Goal: Transaction & Acquisition: Download file/media

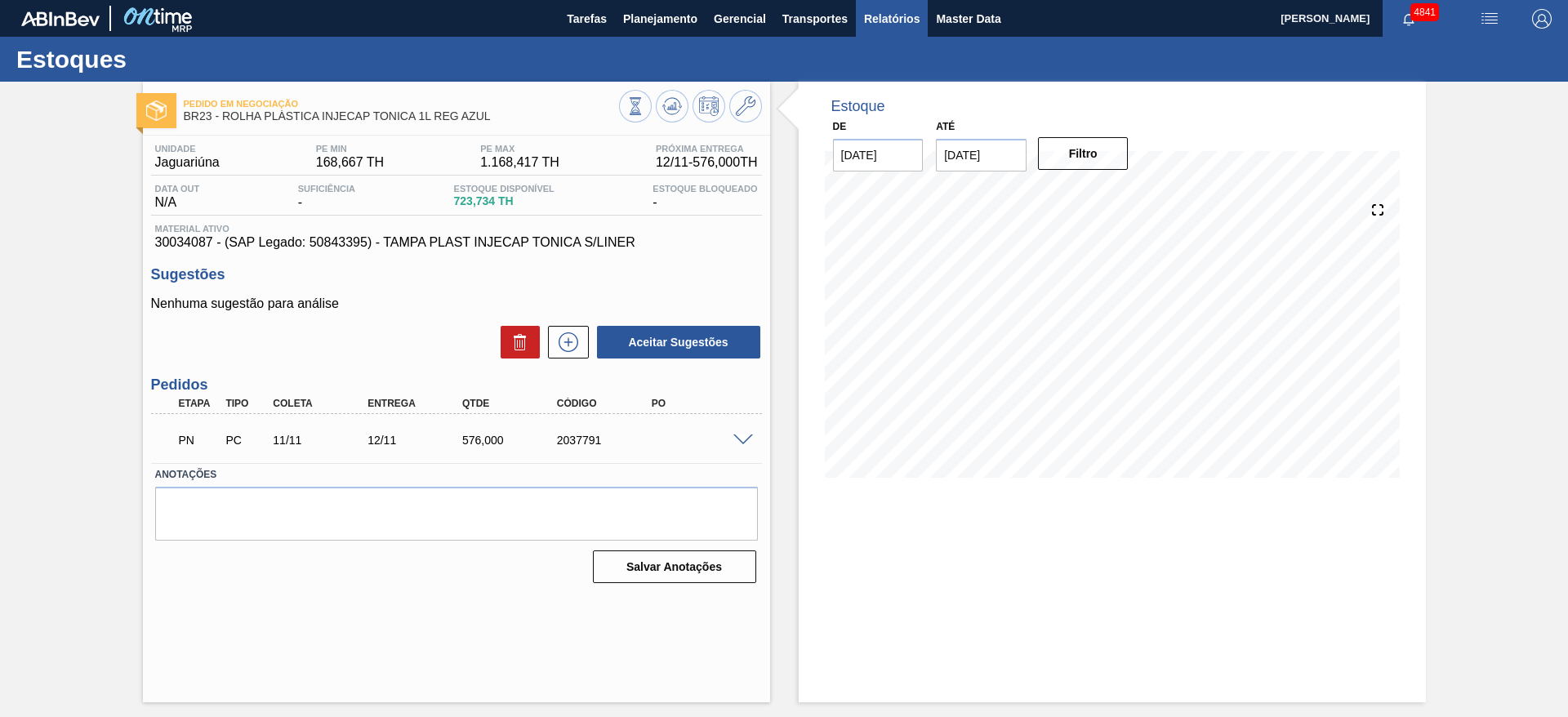
click at [898, 9] on span "Relatórios" at bounding box center [891, 19] width 56 height 19
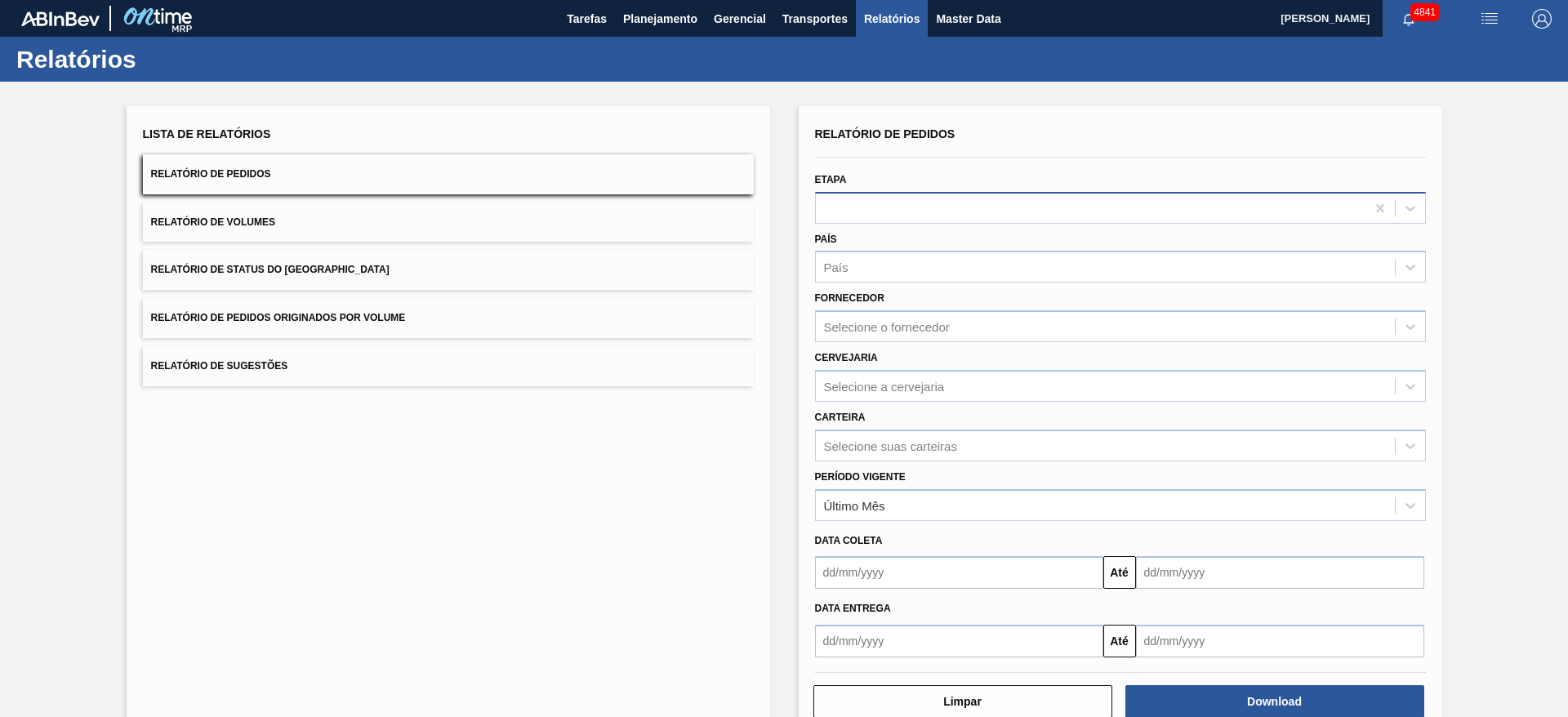
click at [952, 197] on div at bounding box center [1090, 207] width 550 height 24
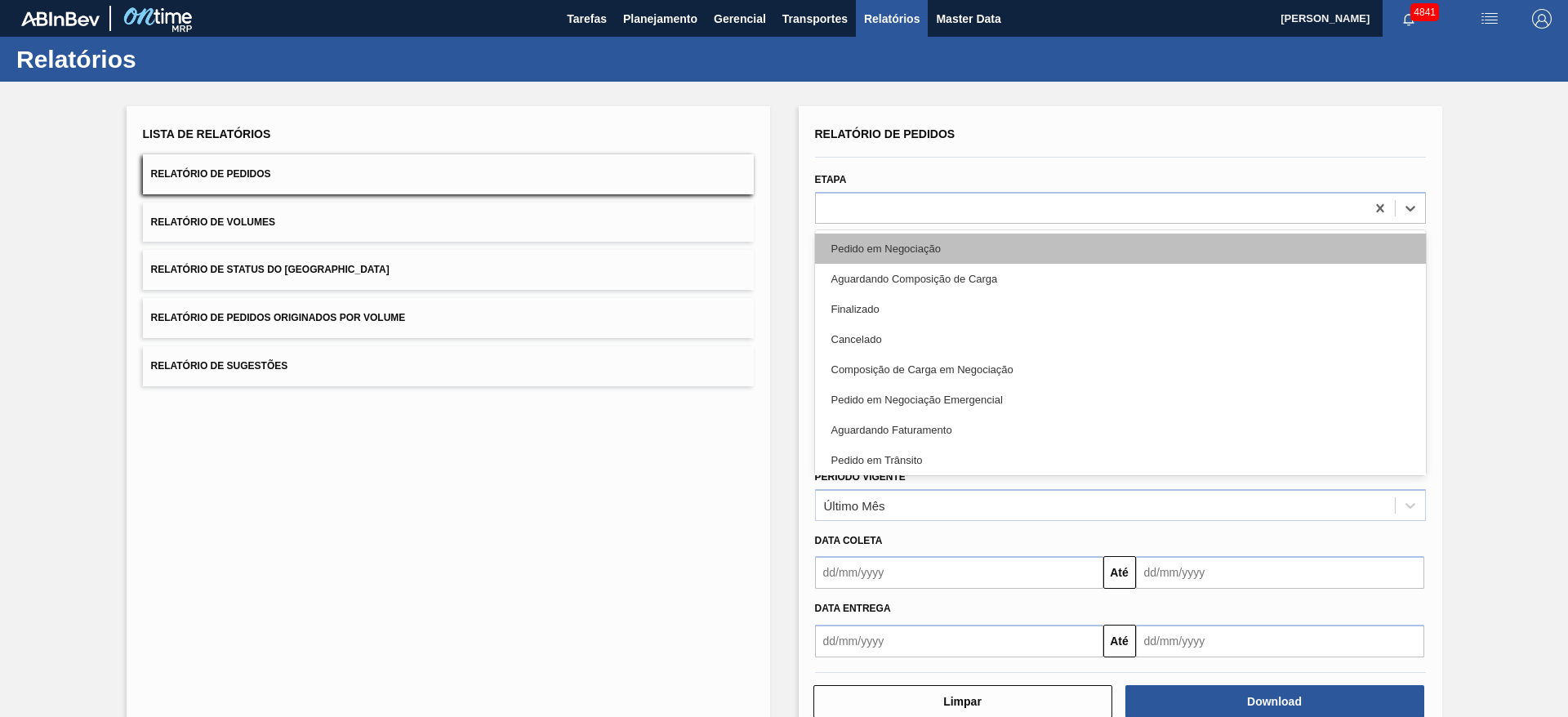
click at [952, 242] on div "Pedido em Negociação" at bounding box center [1120, 249] width 611 height 30
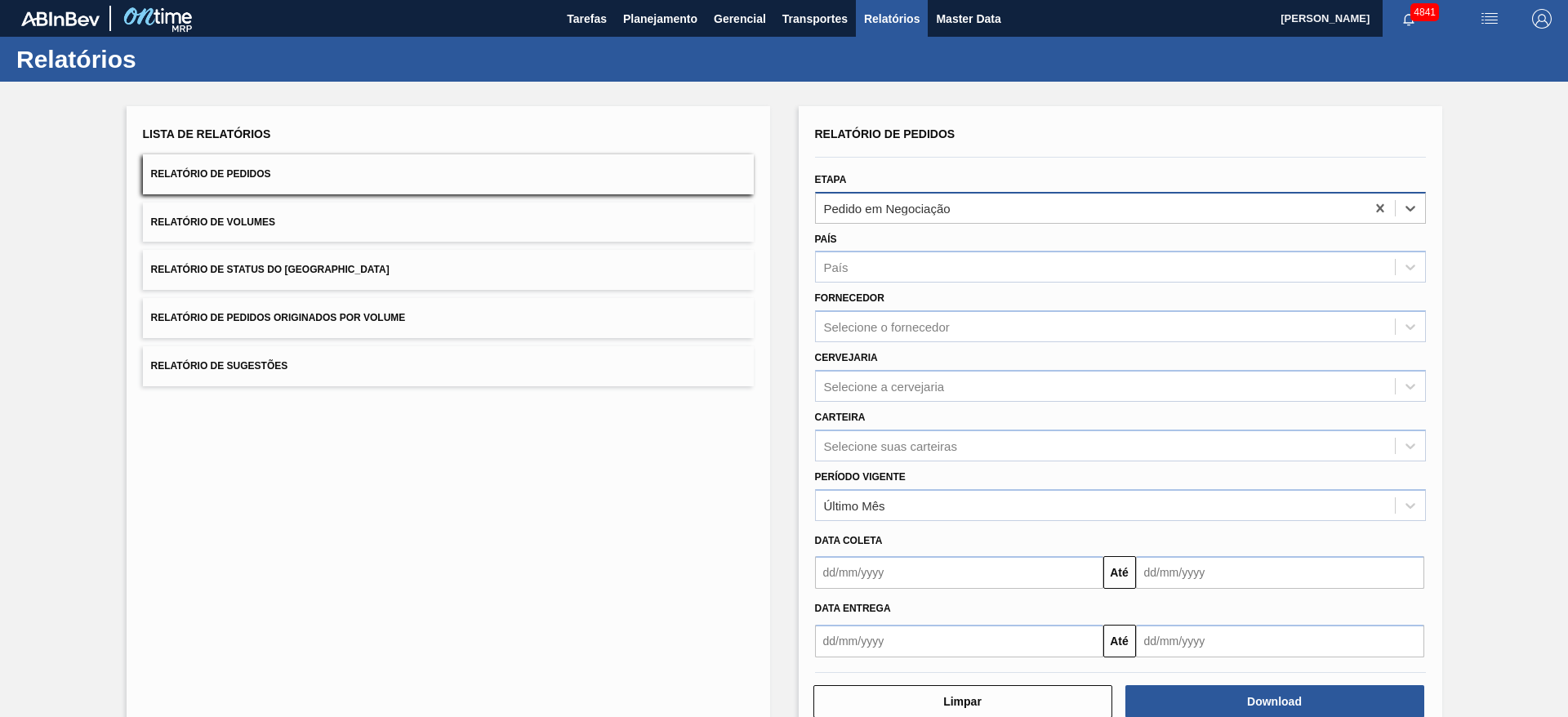
click at [969, 204] on div "Pedido em Negociação" at bounding box center [1090, 207] width 550 height 24
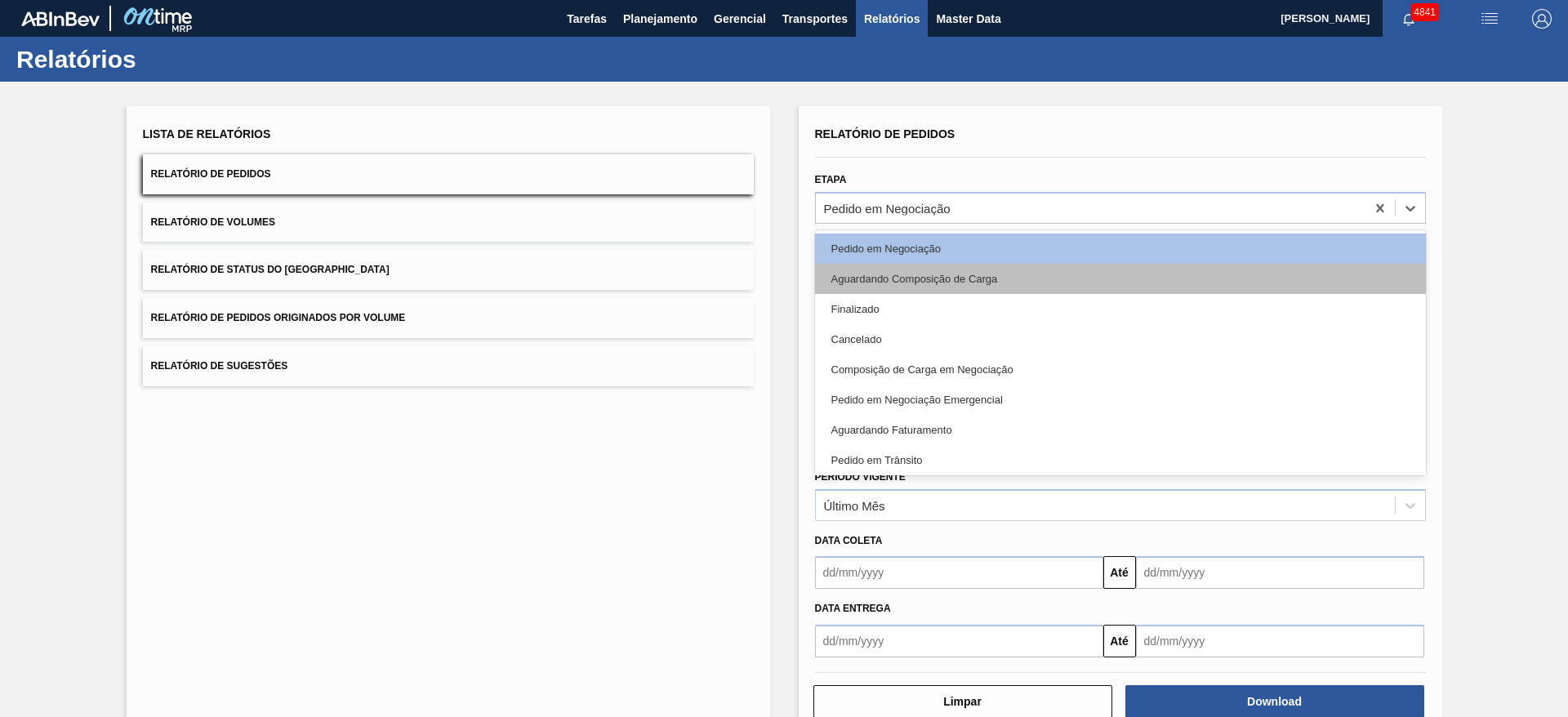
click at [956, 289] on div "Aguardando Composição de Carga" at bounding box center [1120, 279] width 611 height 30
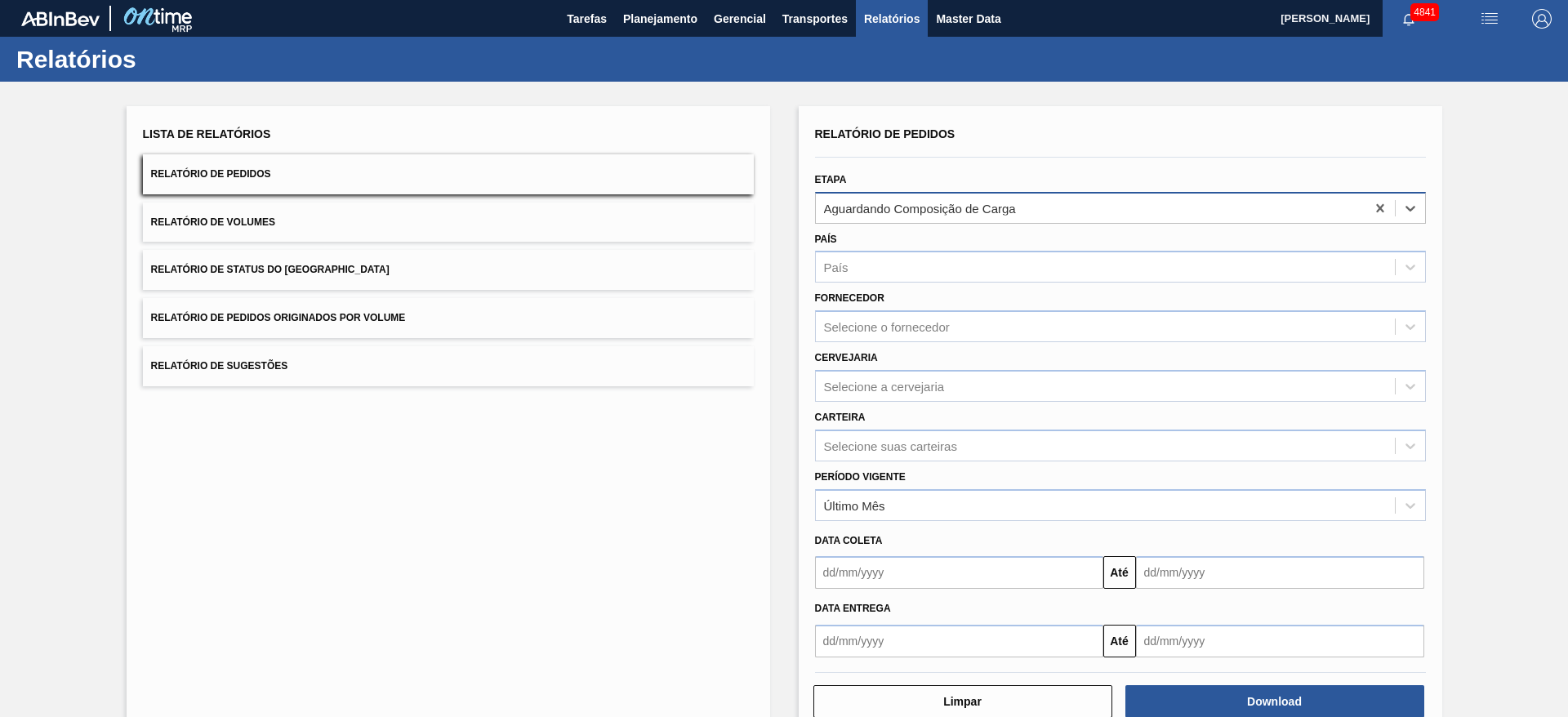
click at [1056, 215] on div "Aguardando Composição de Carga" at bounding box center [1090, 207] width 550 height 24
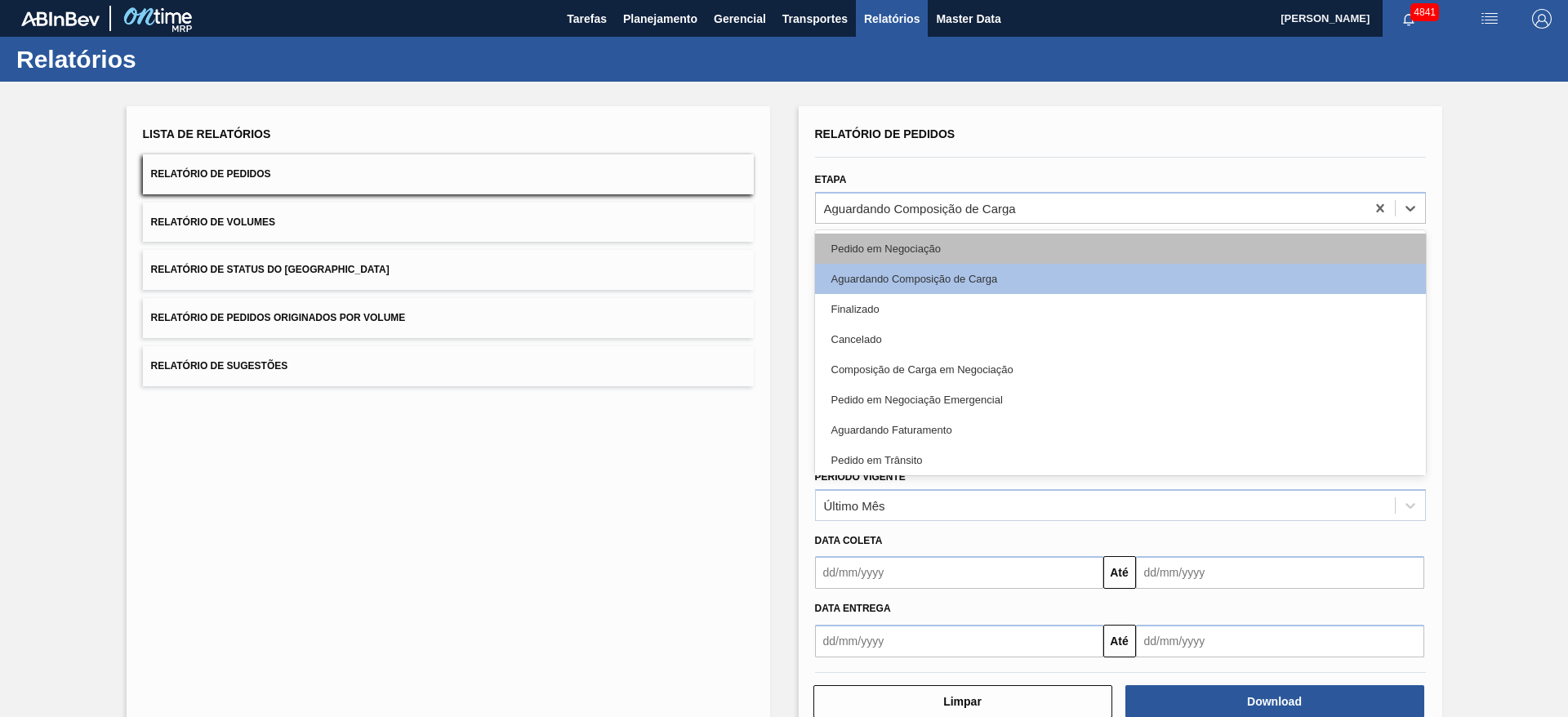
click at [1044, 243] on div "Pedido em Negociação" at bounding box center [1120, 249] width 611 height 30
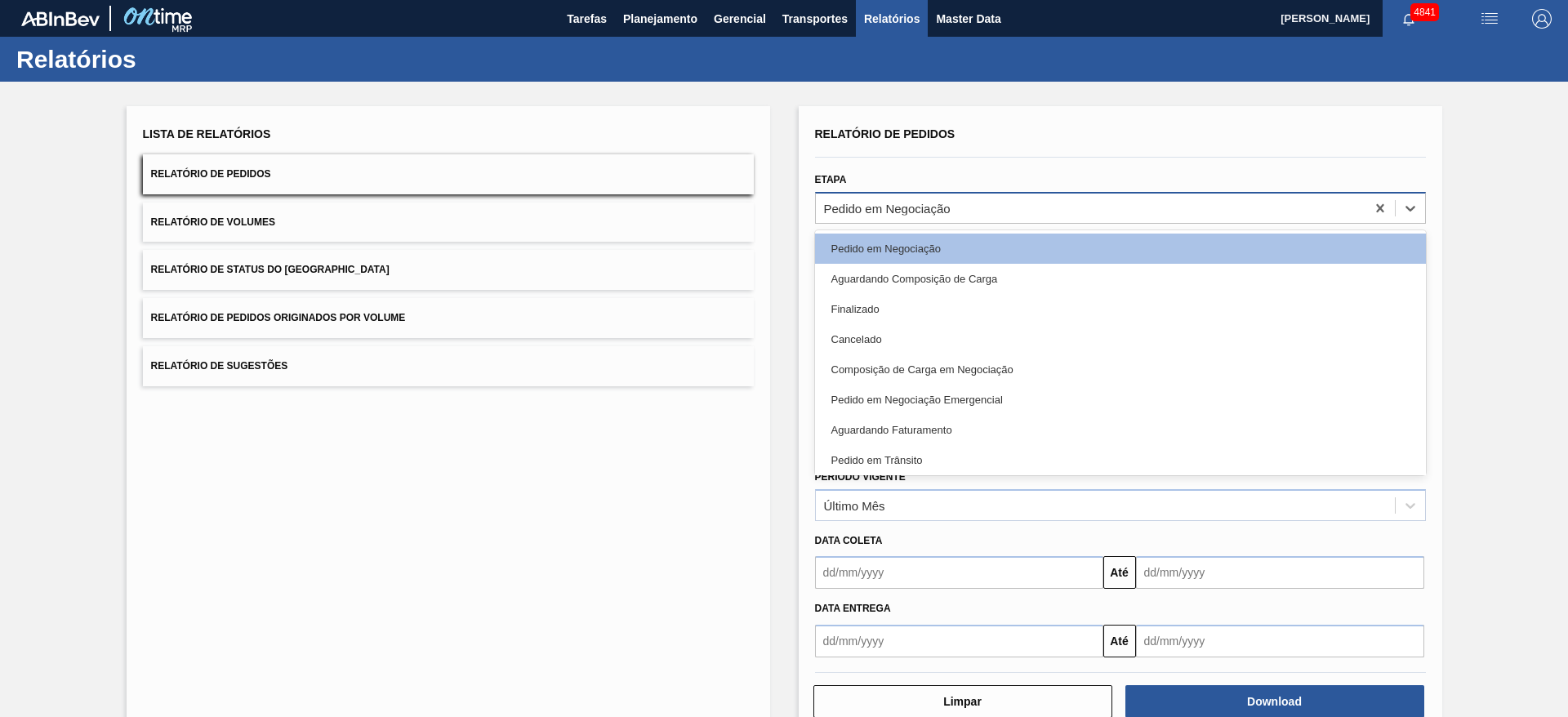
click at [1038, 211] on div "Pedido em Negociação" at bounding box center [1090, 207] width 550 height 24
click at [1376, 204] on icon at bounding box center [1380, 208] width 16 height 16
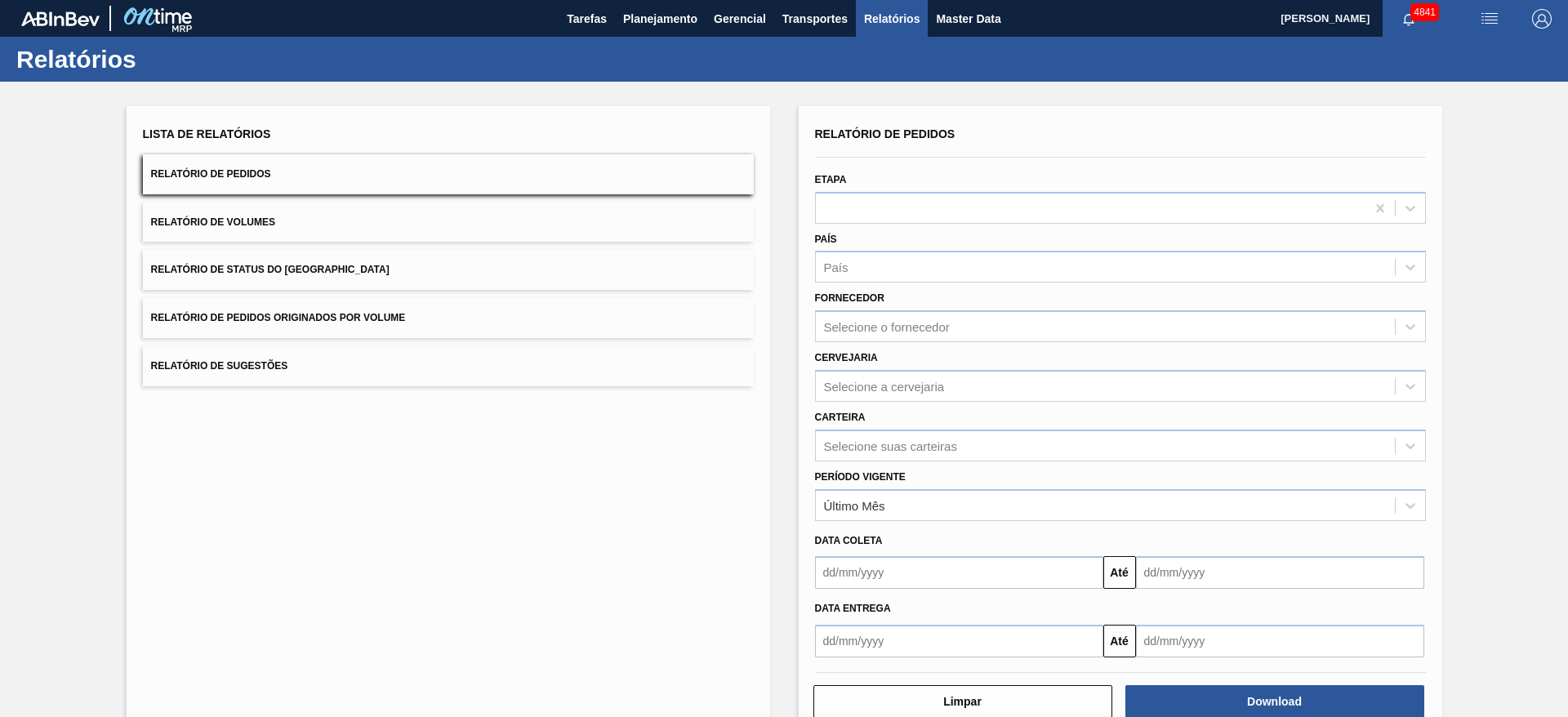
click at [1495, 281] on div "Lista de Relatórios Relatório de Pedidos Relatório de Volumes Relatório de Stat…" at bounding box center [784, 419] width 1568 height 675
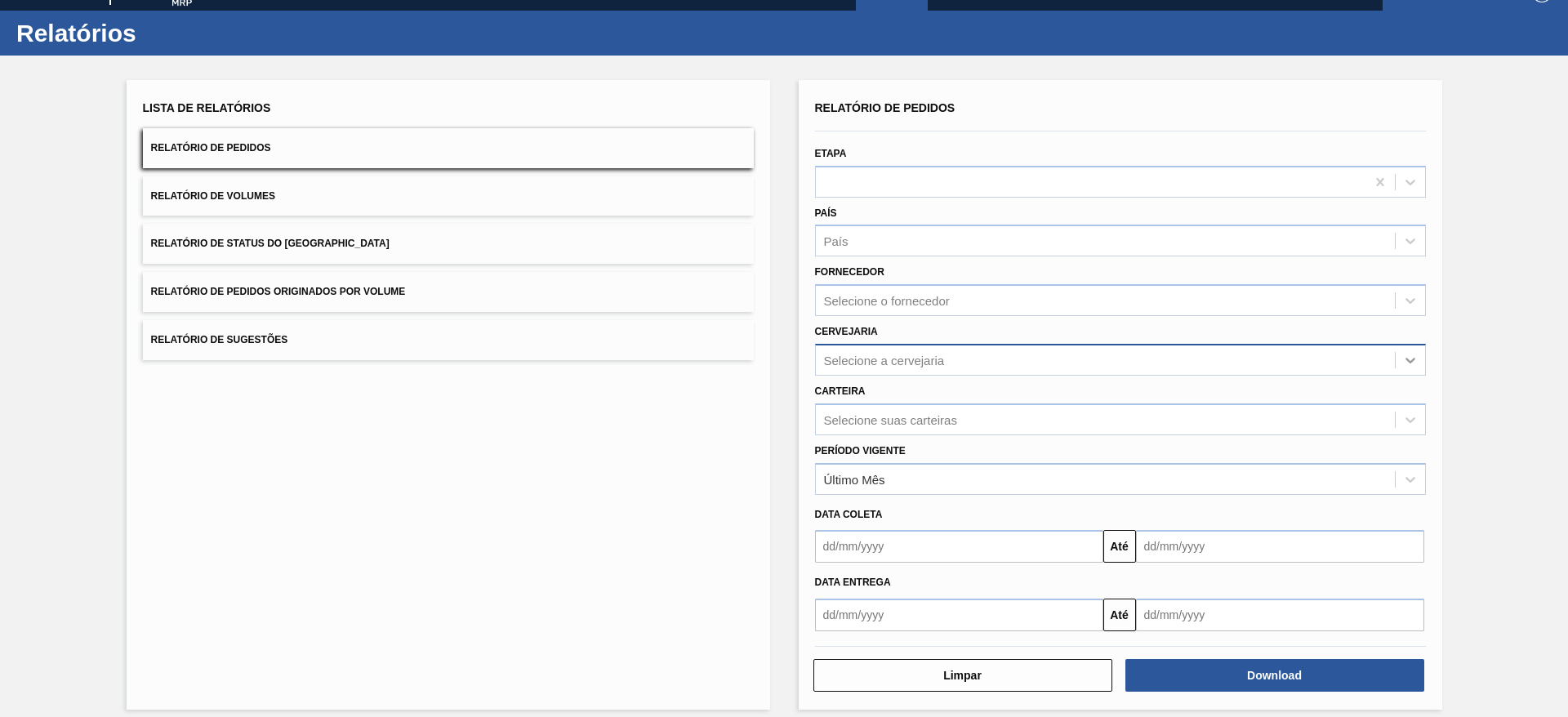
scroll to position [39, 0]
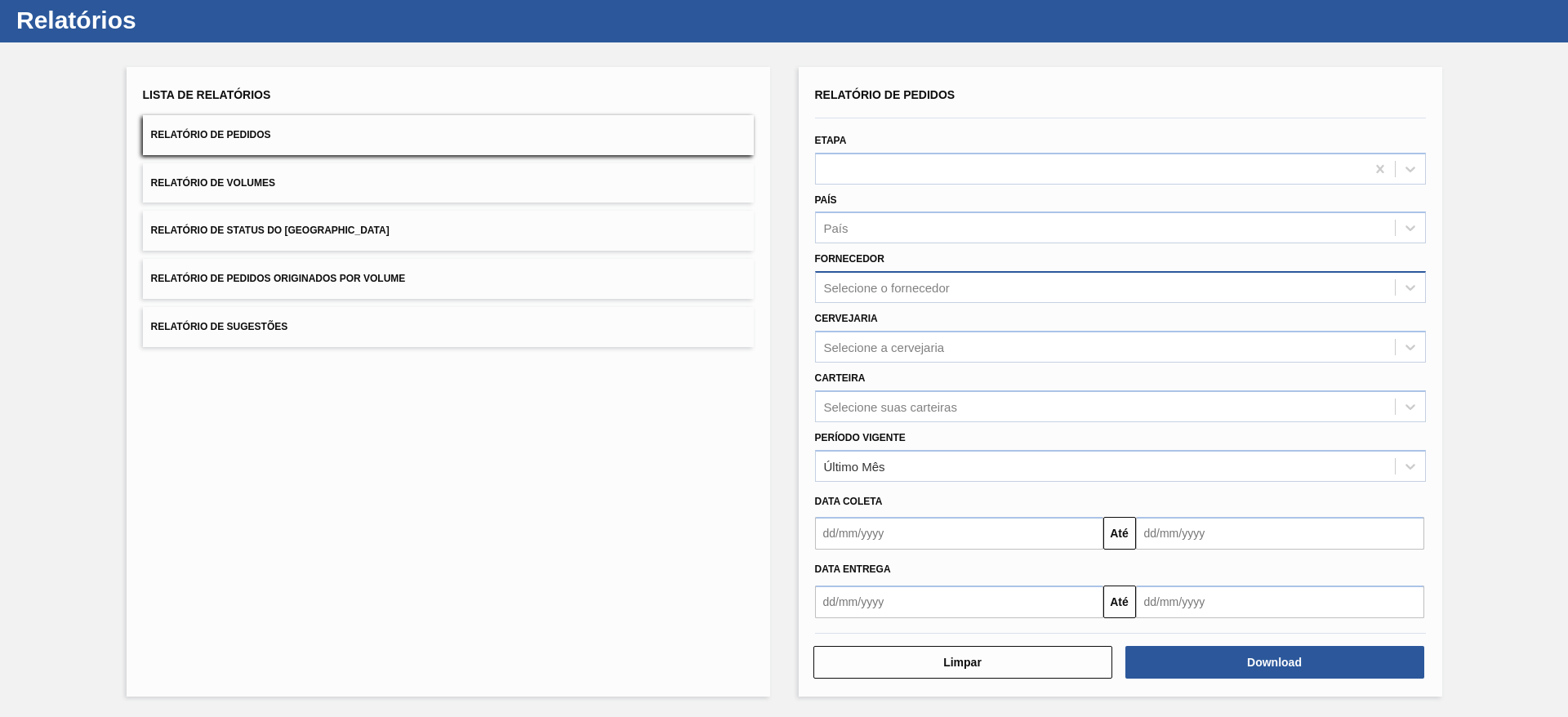
click at [1022, 288] on div "Selecione o fornecedor" at bounding box center [1105, 288] width 579 height 24
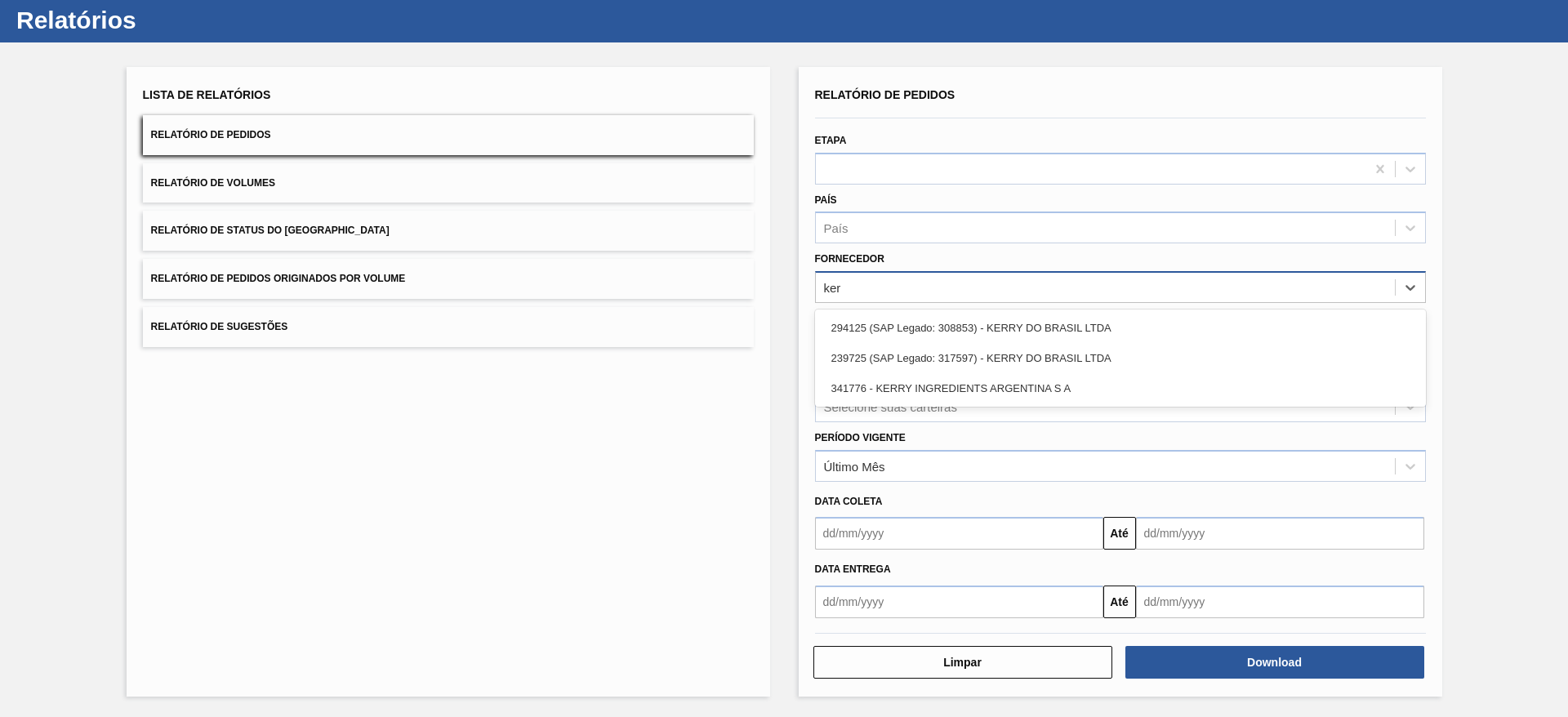
type input "kerr"
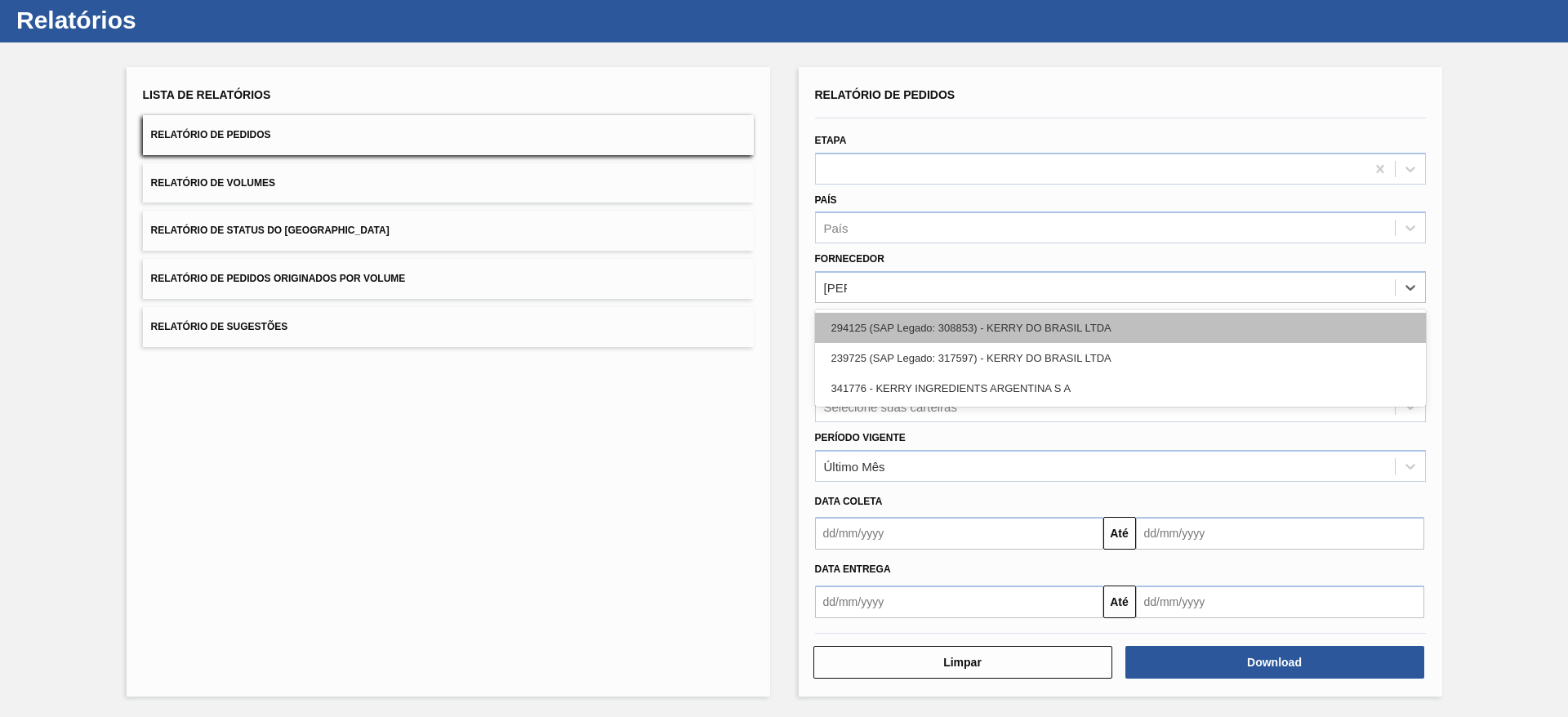
click at [1020, 326] on div "294125 (SAP Legado: 308853) - KERRY DO BRASIL LTDA" at bounding box center [1120, 328] width 611 height 30
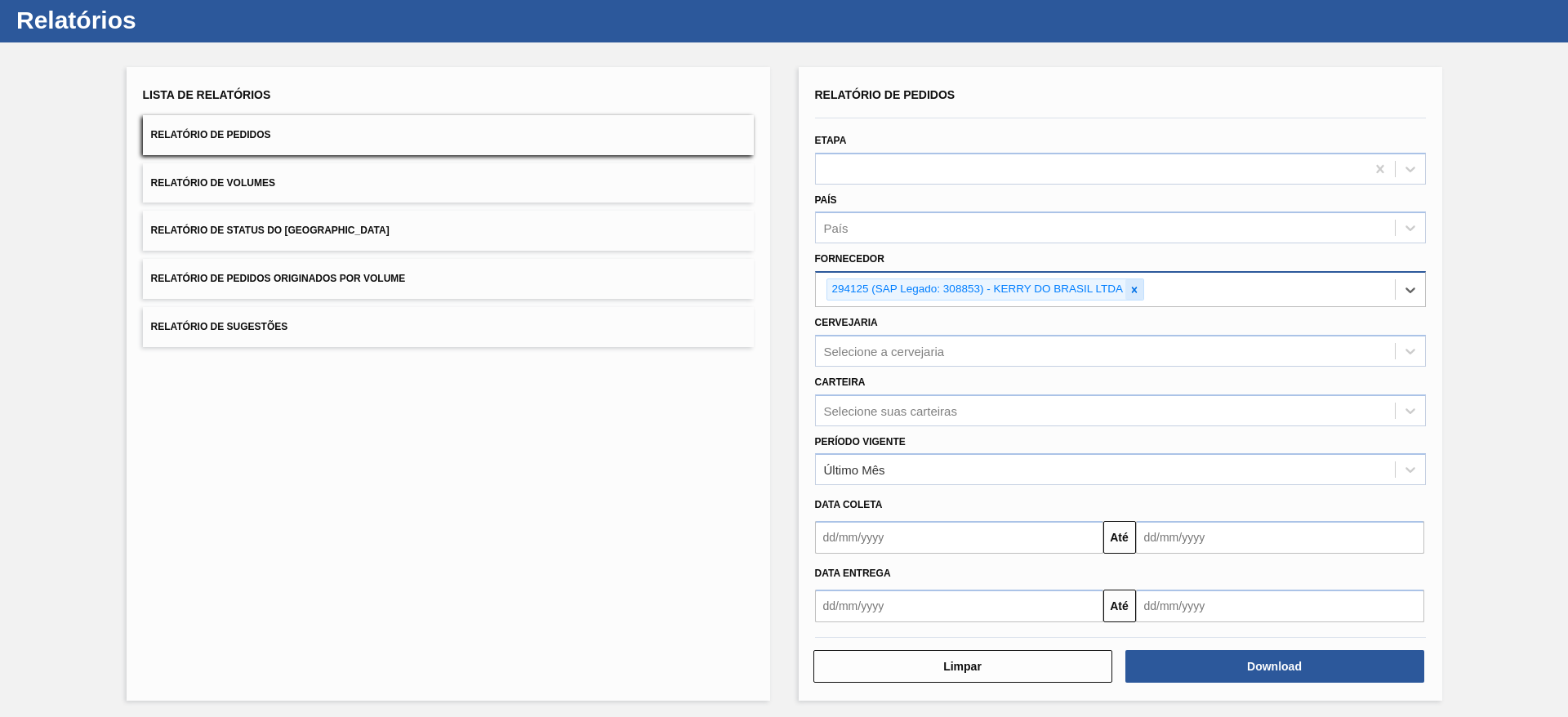
click at [1140, 291] on div at bounding box center [1134, 289] width 18 height 20
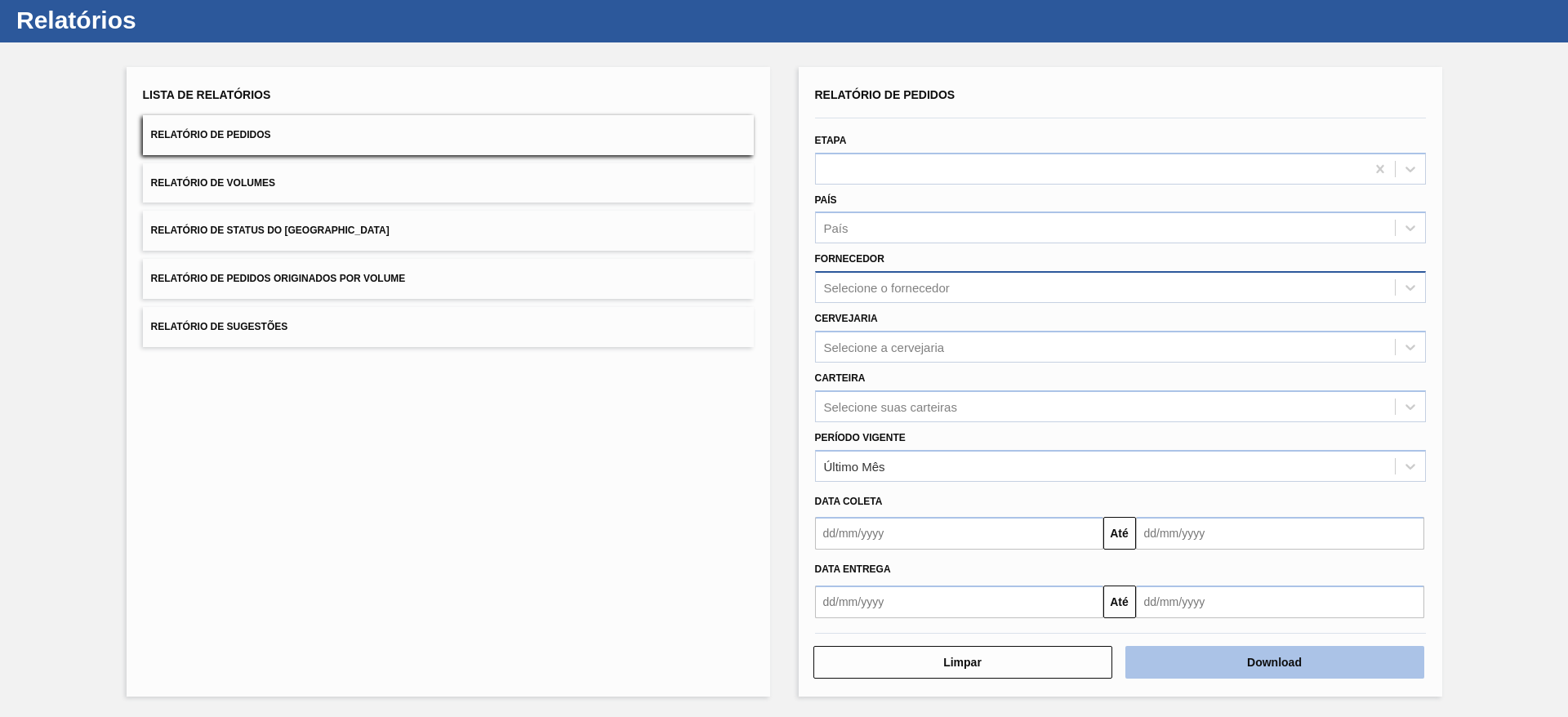
click at [1272, 662] on button "Download" at bounding box center [1275, 662] width 299 height 33
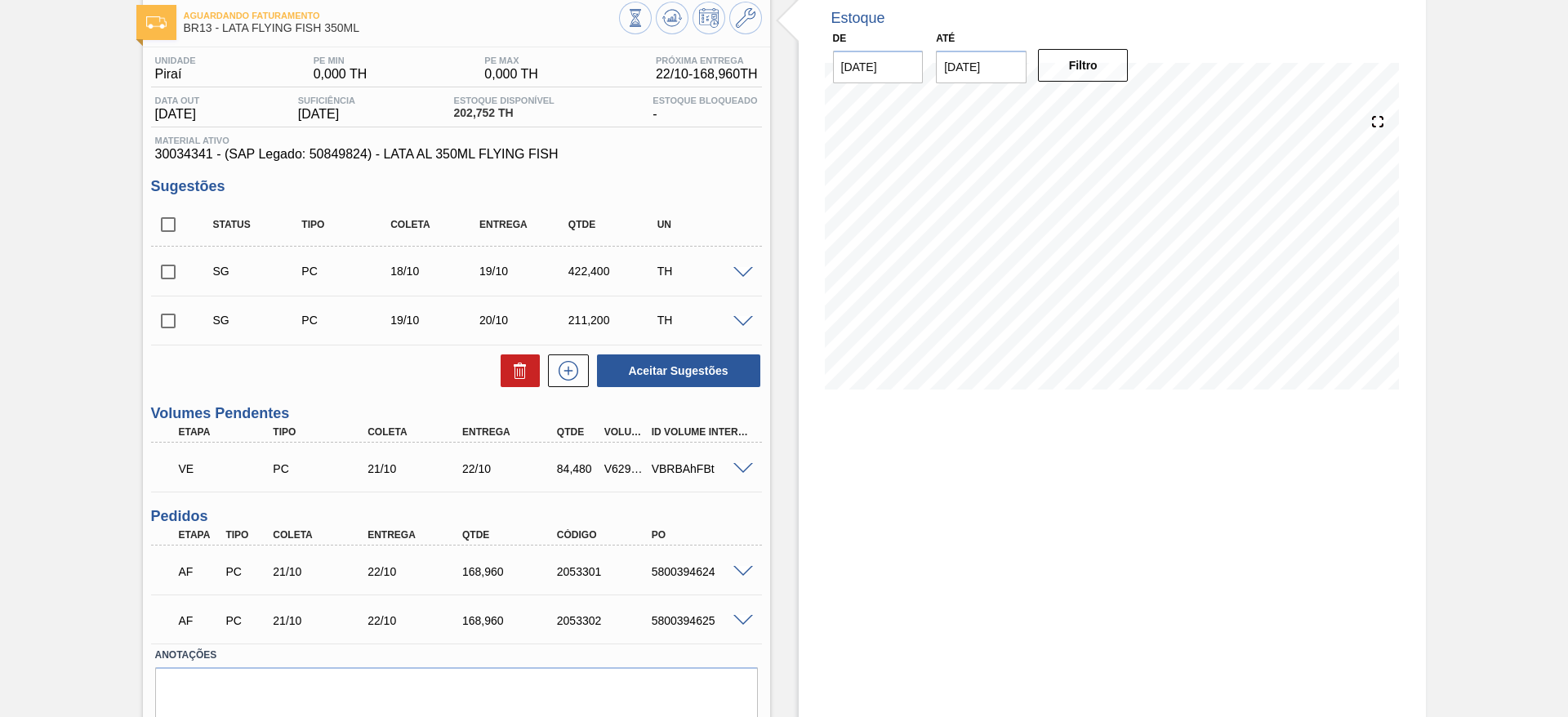
scroll to position [122, 0]
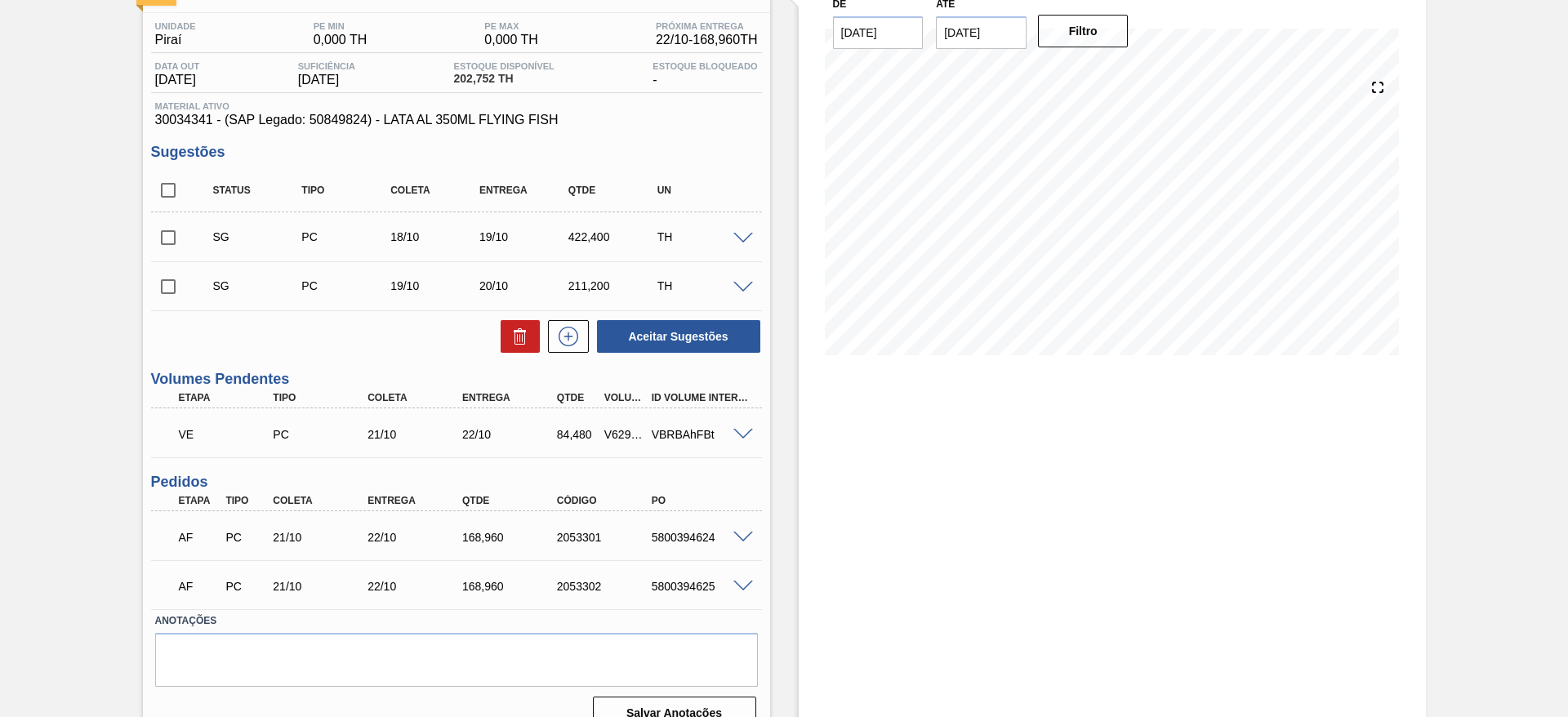
click at [747, 534] on span at bounding box center [743, 538] width 19 height 12
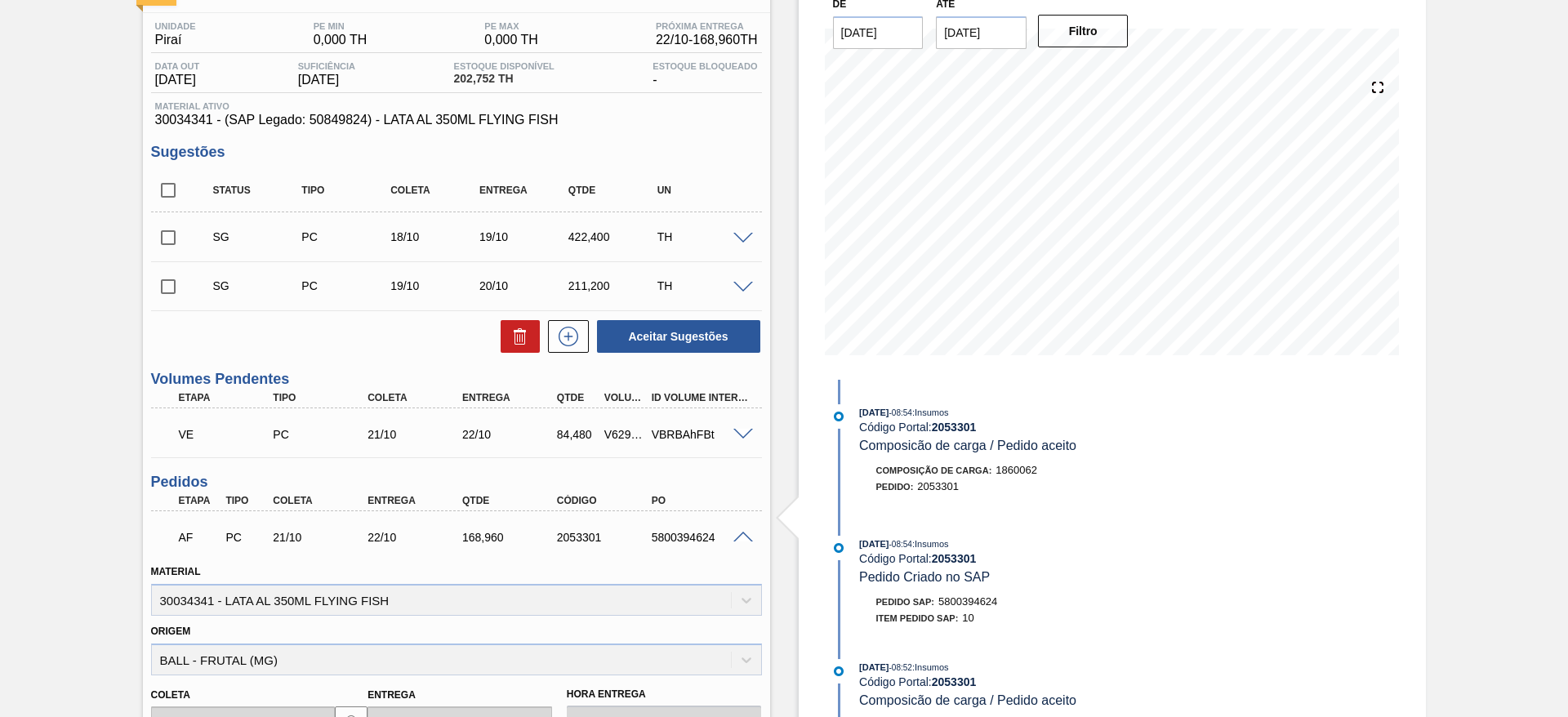
click at [742, 432] on span at bounding box center [743, 436] width 19 height 12
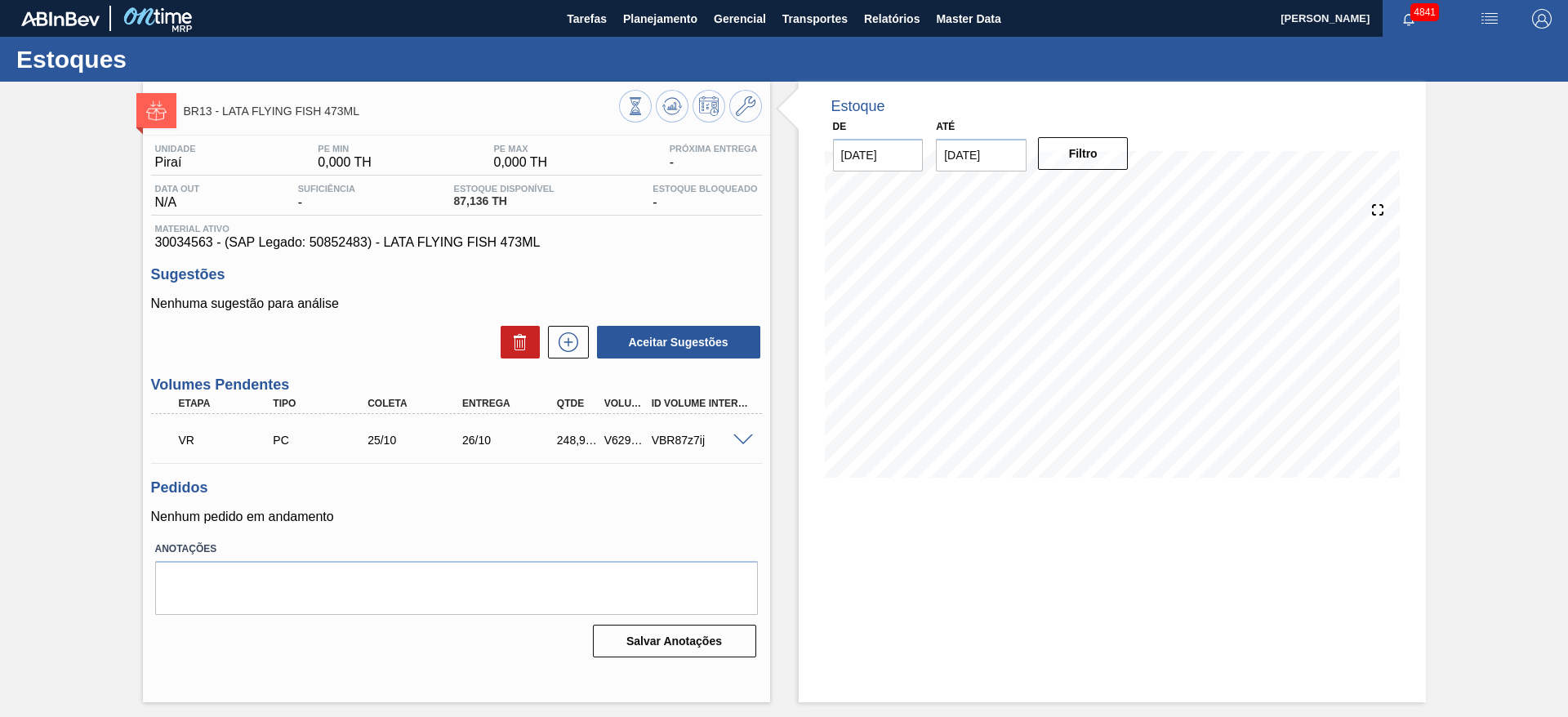
click at [742, 435] on span at bounding box center [743, 441] width 19 height 12
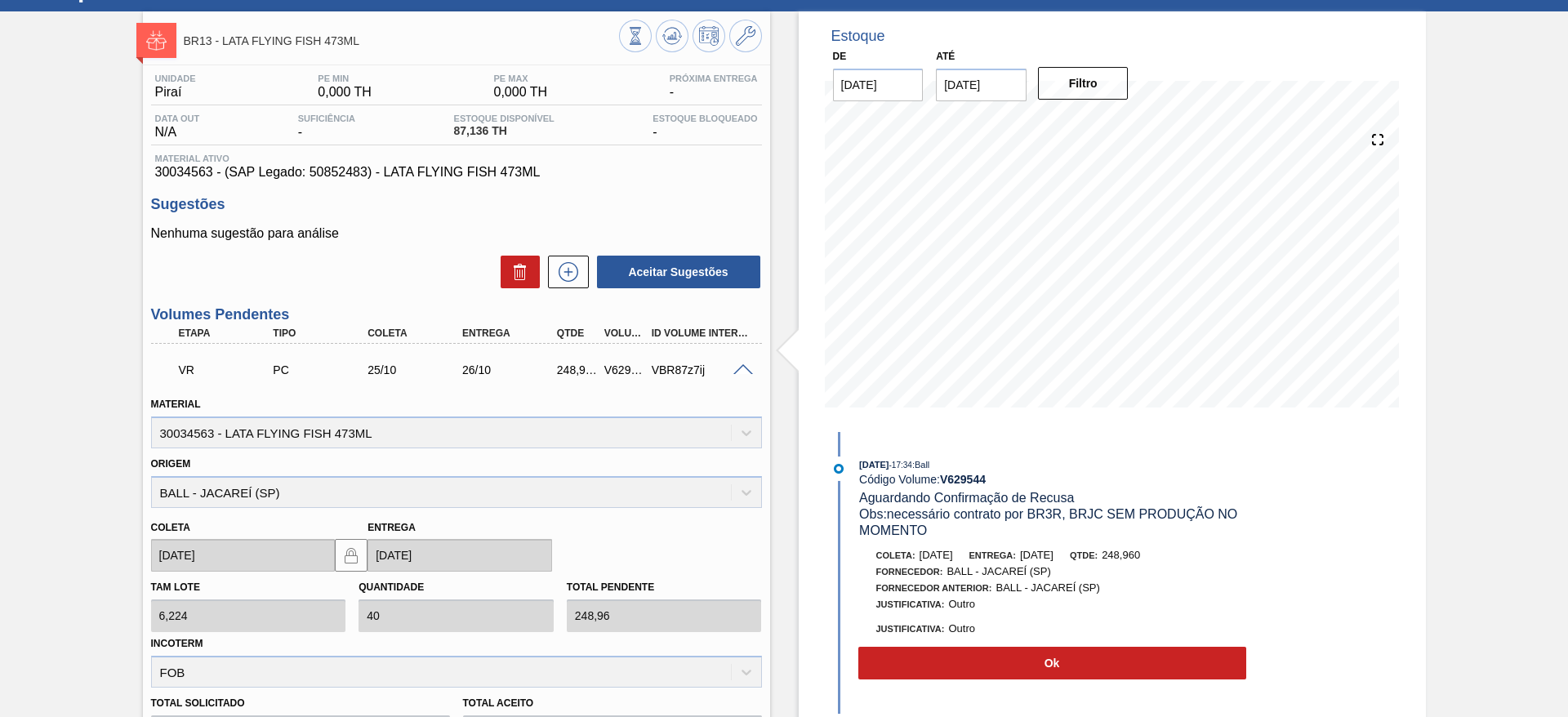
scroll to position [122, 0]
